Goal: Find contact information: Find contact information

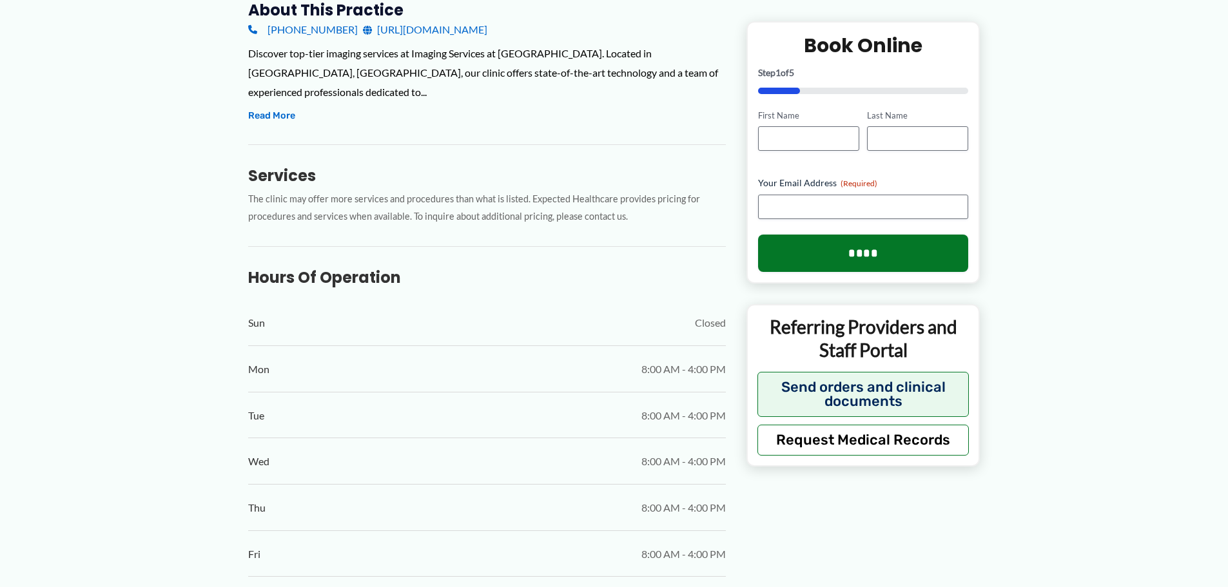
scroll to position [516, 0]
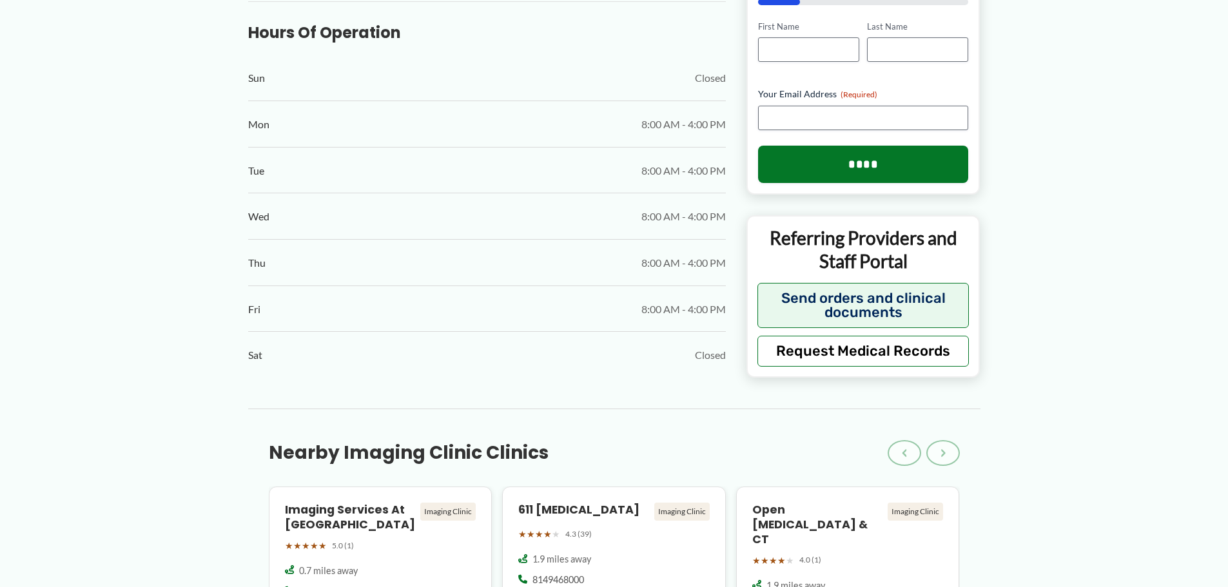
scroll to position [645, 0]
